Goal: Transaction & Acquisition: Purchase product/service

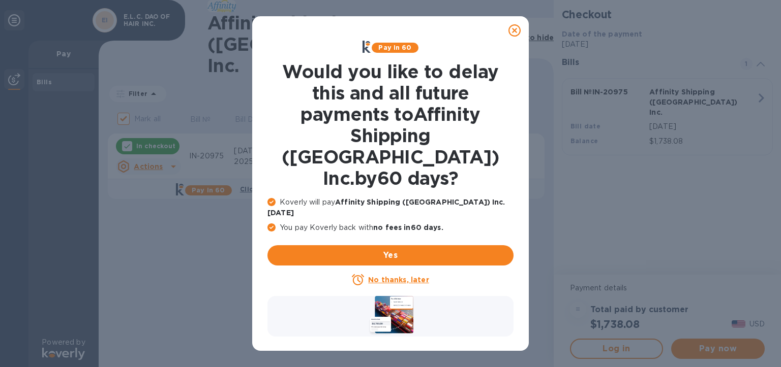
click at [515, 27] on icon at bounding box center [514, 30] width 12 height 12
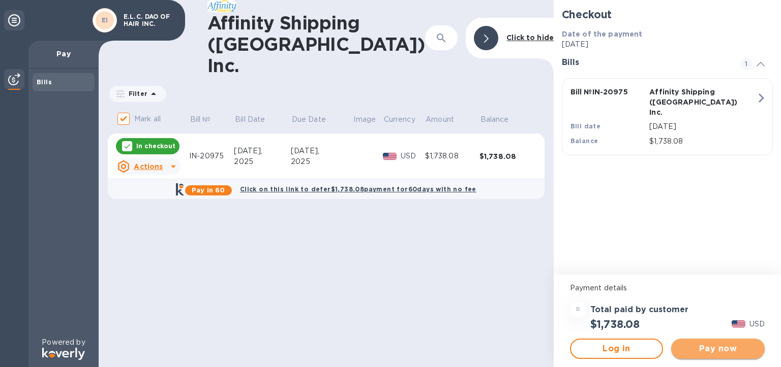
click at [694, 343] on span "Pay now" at bounding box center [717, 349] width 77 height 12
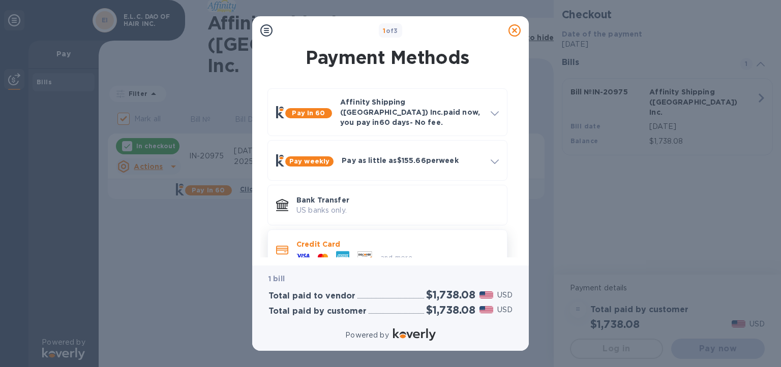
click at [309, 239] on p "Credit Card" at bounding box center [397, 244] width 202 height 10
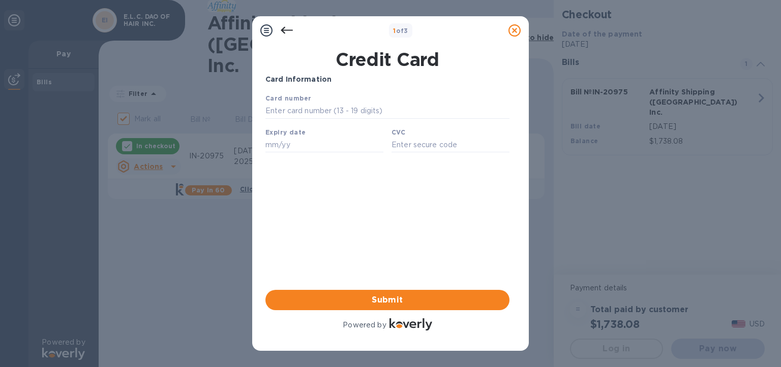
click at [305, 99] on div "Card number" at bounding box center [387, 106] width 252 height 34
click at [309, 111] on input "text" at bounding box center [387, 111] width 244 height 15
type input "[CREDIT_CARD_NUMBER]"
click at [295, 152] on input "text" at bounding box center [324, 144] width 118 height 15
type input "04/29"
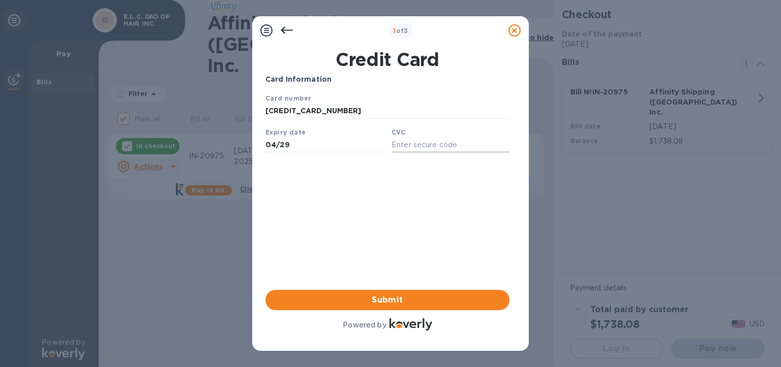
click at [417, 145] on input "text" at bounding box center [450, 144] width 118 height 15
type input "915"
click at [446, 294] on span "Submit" at bounding box center [387, 300] width 228 height 12
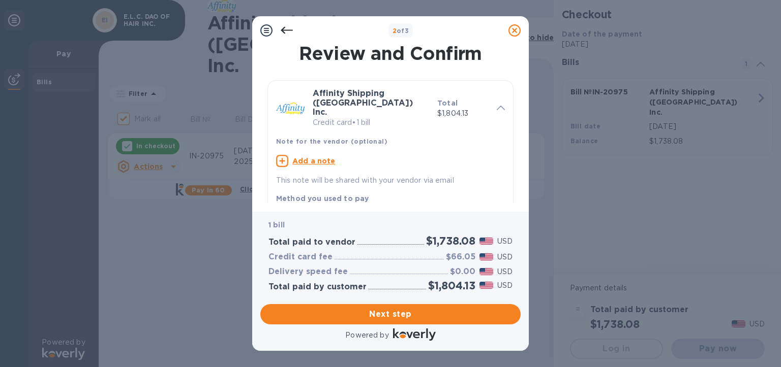
click at [421, 205] on div "Review and Confirm Affinity Shipping ([GEOGRAPHIC_DATA]) Inc. Credit card • 1 b…" at bounding box center [390, 128] width 276 height 167
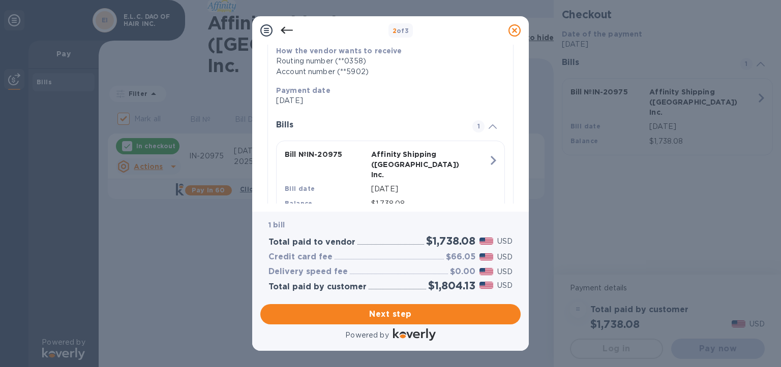
scroll to position [197, 0]
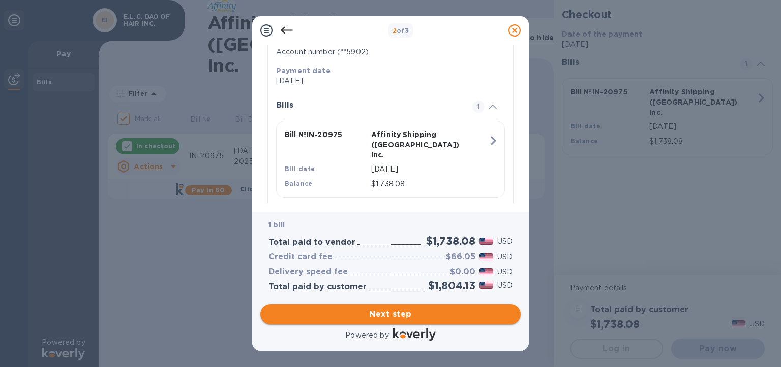
click at [457, 314] on span "Next step" at bounding box center [390, 314] width 244 height 12
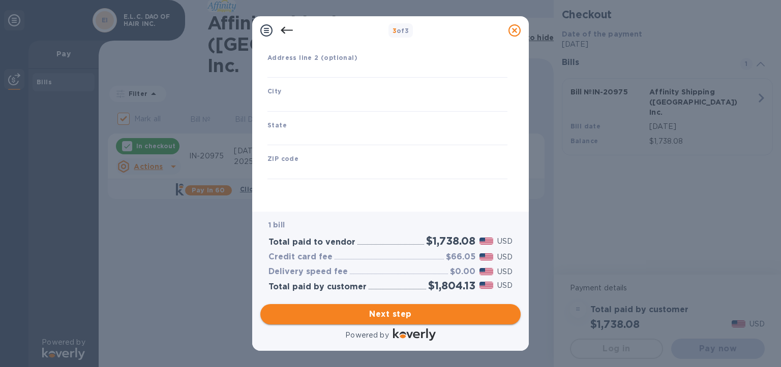
type input "[GEOGRAPHIC_DATA]"
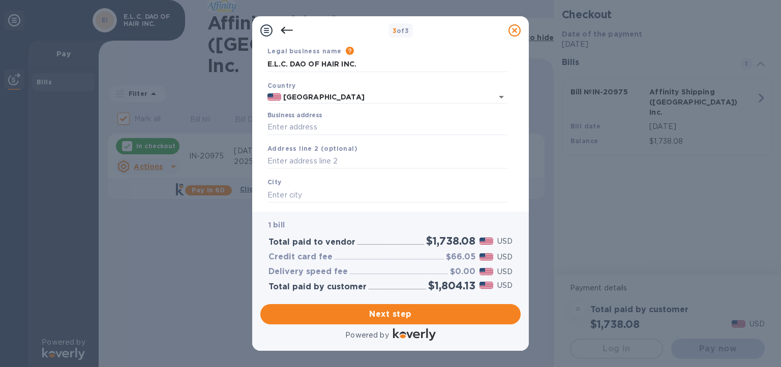
scroll to position [33, 0]
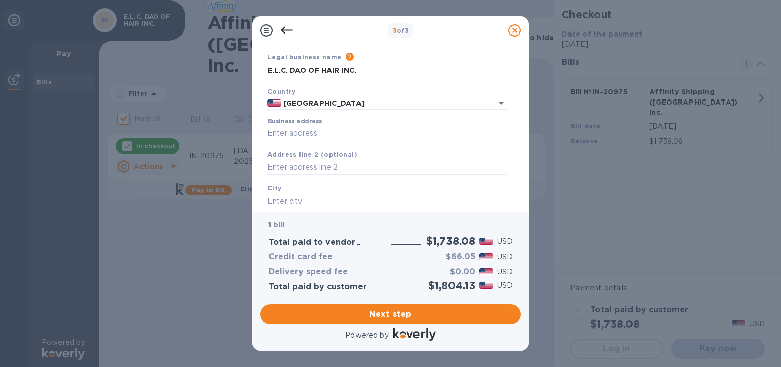
click at [382, 134] on input "Business address" at bounding box center [387, 133] width 240 height 15
type input "[STREET_ADDRESS][PERSON_NAME]"
type input "[GEOGRAPHIC_DATA]"
type input "CA"
type input "91709"
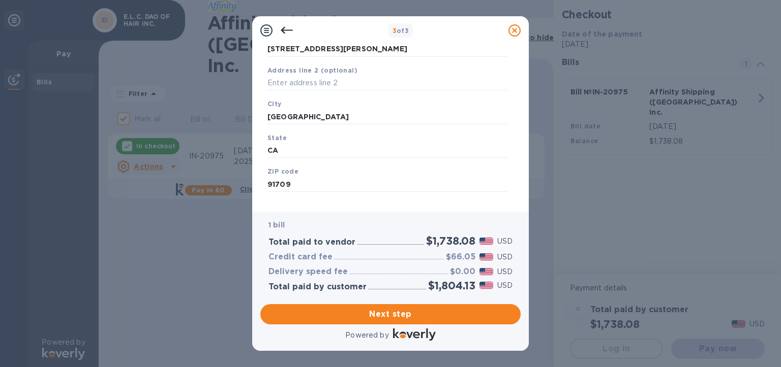
scroll to position [131, 0]
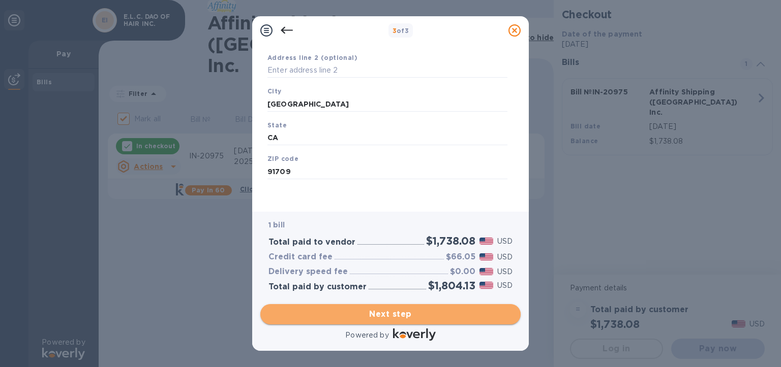
click at [415, 318] on span "Next step" at bounding box center [390, 314] width 244 height 12
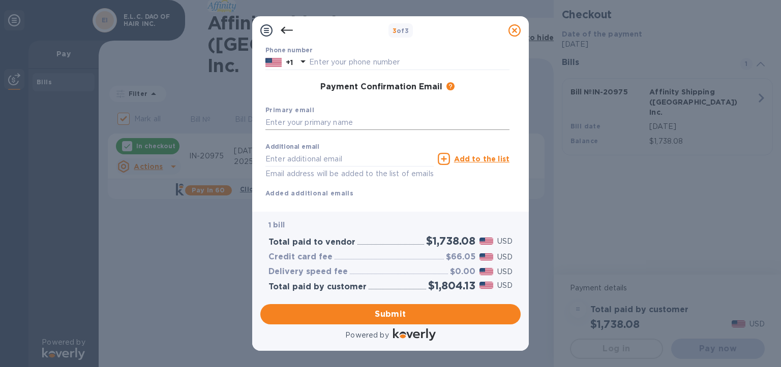
click at [351, 120] on input "text" at bounding box center [387, 122] width 244 height 15
type input "C"
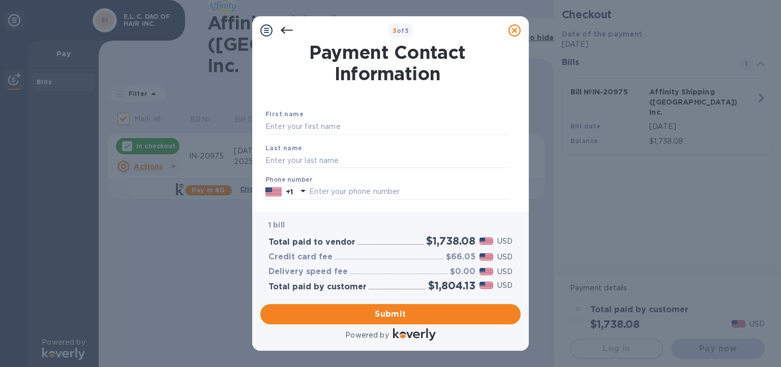
scroll to position [0, 0]
type input "[EMAIL_ADDRESS][DOMAIN_NAME]"
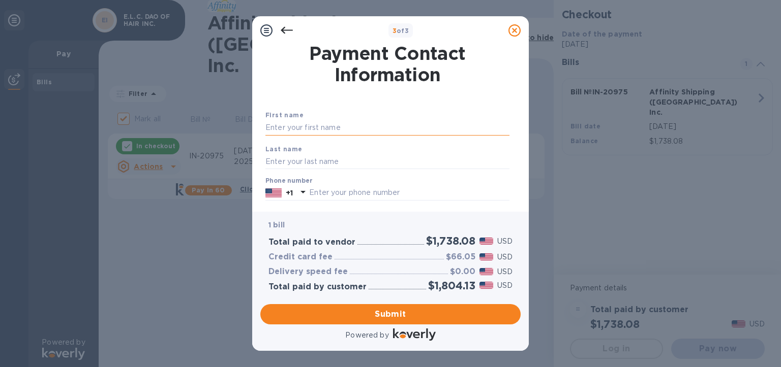
click at [342, 129] on input "text" at bounding box center [387, 127] width 244 height 15
type input "ching"
click at [294, 164] on input "text" at bounding box center [387, 161] width 244 height 15
type input "[PERSON_NAME]"
click at [375, 145] on div "Last name [PERSON_NAME]" at bounding box center [387, 157] width 252 height 34
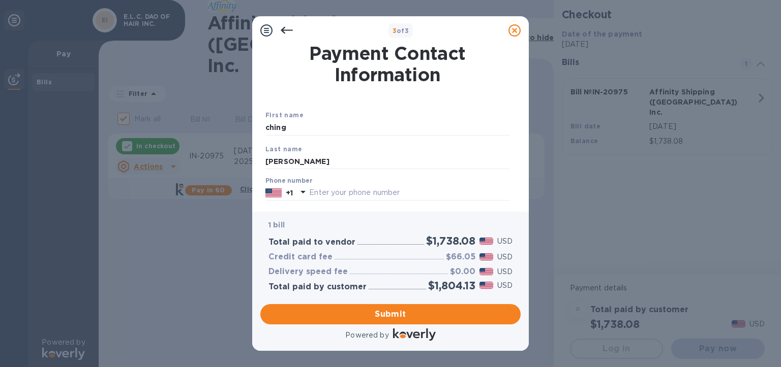
scroll to position [51, 0]
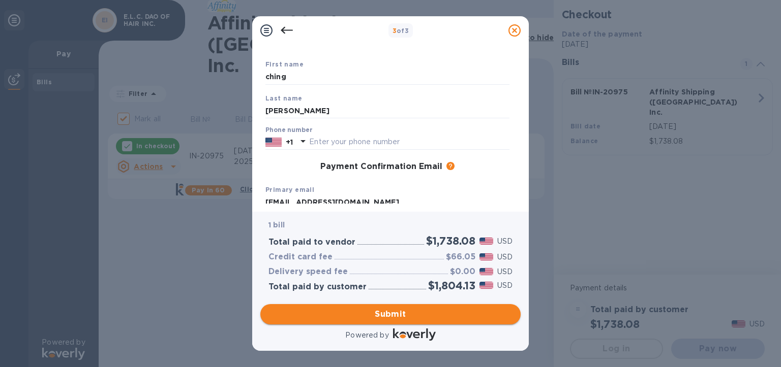
click at [447, 318] on span "Submit" at bounding box center [390, 314] width 244 height 12
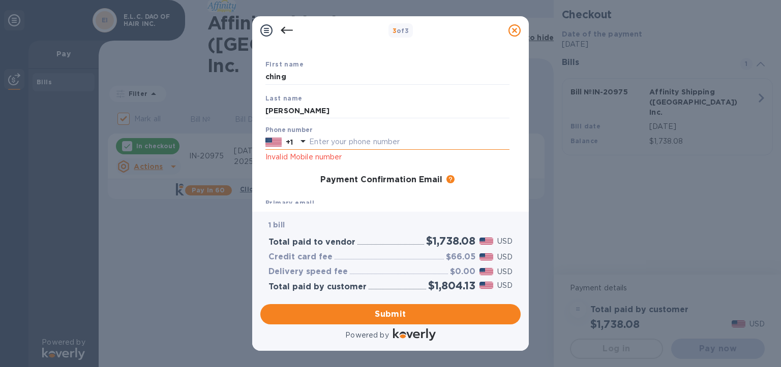
click at [328, 145] on input "text" at bounding box center [409, 142] width 200 height 15
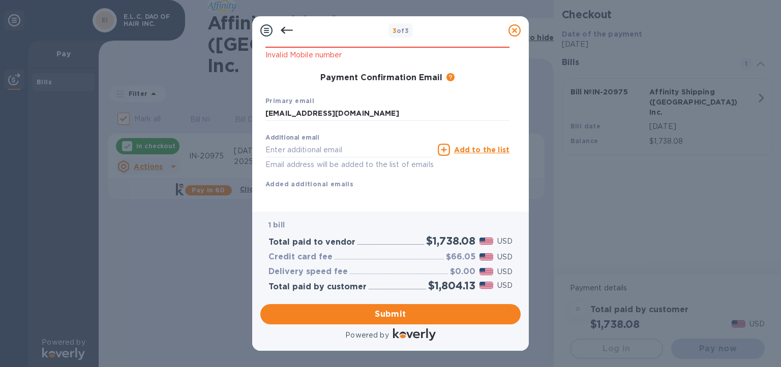
scroll to position [168, 0]
type input "9093905069"
click at [460, 315] on span "Submit" at bounding box center [390, 314] width 244 height 12
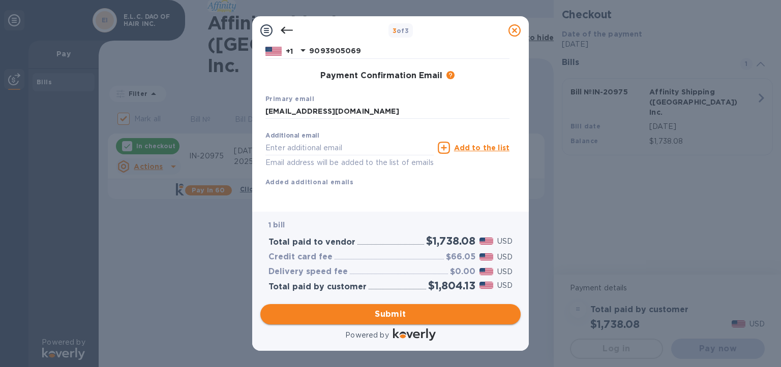
scroll to position [154, 0]
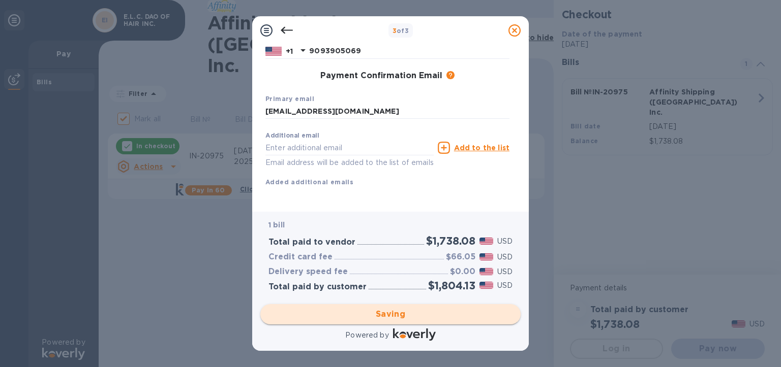
checkbox input "false"
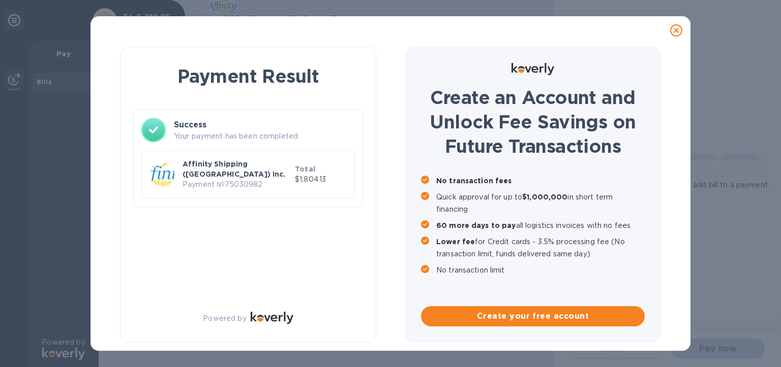
scroll to position [0, 0]
click at [679, 28] on icon at bounding box center [676, 30] width 12 height 12
